Goal: Information Seeking & Learning: Find specific fact

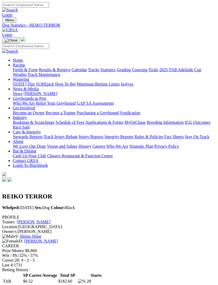
click at [4, 21] on img "Toggle navigation" at bounding box center [4, 21] width 0 height 0
click at [49, 43] on input "Search" at bounding box center [25, 46] width 47 height 6
type input "Impactful"
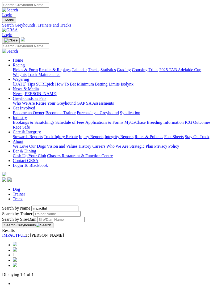
click at [25, 233] on link "IMPACTFUL" at bounding box center [13, 235] width 23 height 5
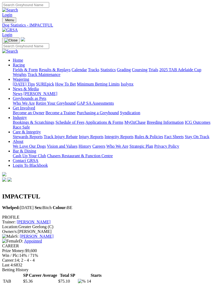
click at [42, 239] on link "Appointed" at bounding box center [33, 241] width 18 height 5
click at [52, 239] on link "Veetee Saharrah" at bounding box center [38, 241] width 28 height 5
